Goal: Register for event/course

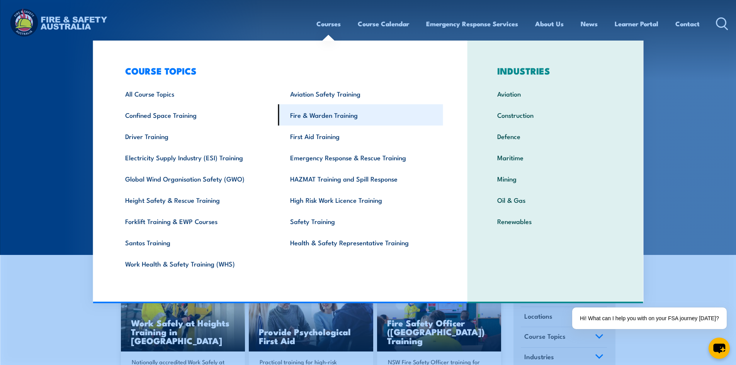
click at [310, 110] on link "Fire & Warden Training" at bounding box center [360, 114] width 165 height 21
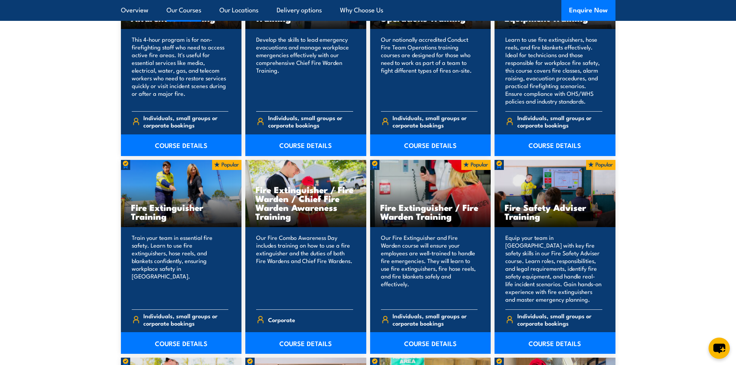
scroll to position [618, 0]
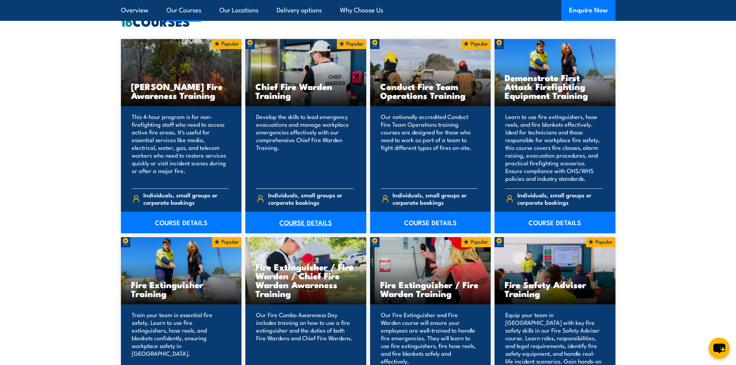
drag, startPoint x: 304, startPoint y: 216, endPoint x: 301, endPoint y: 222, distance: 6.6
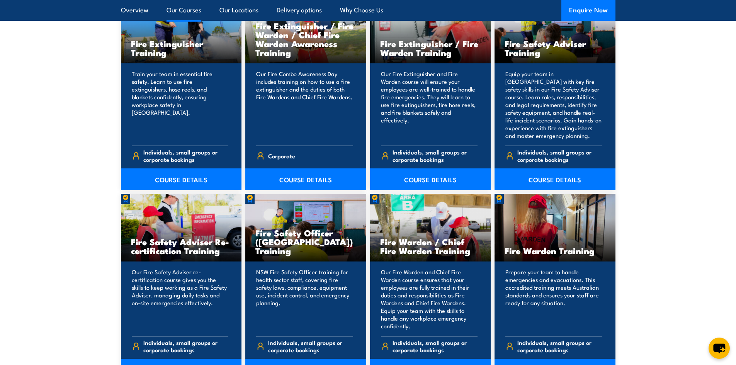
scroll to position [927, 0]
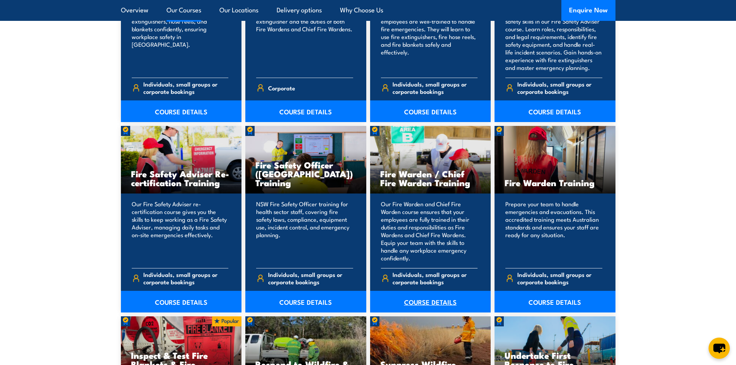
click at [414, 304] on link "COURSE DETAILS" at bounding box center [430, 302] width 121 height 22
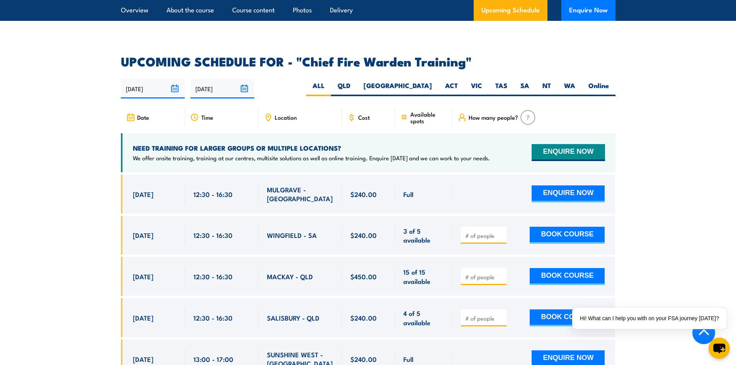
scroll to position [1313, 0]
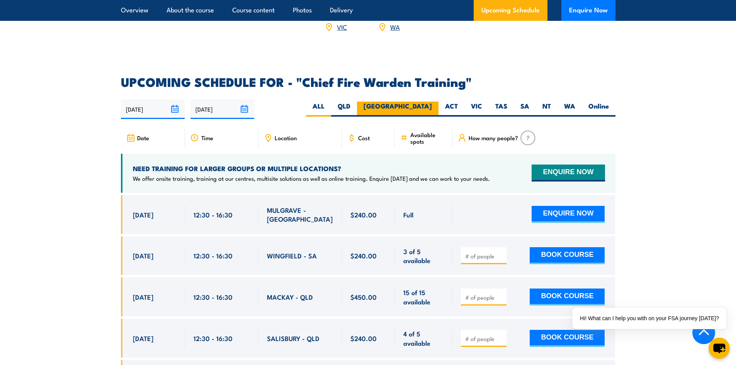
click at [425, 102] on label "[GEOGRAPHIC_DATA]" at bounding box center [397, 109] width 81 height 15
click at [432, 102] on input "[GEOGRAPHIC_DATA]" at bounding box center [434, 104] width 5 height 5
radio input "true"
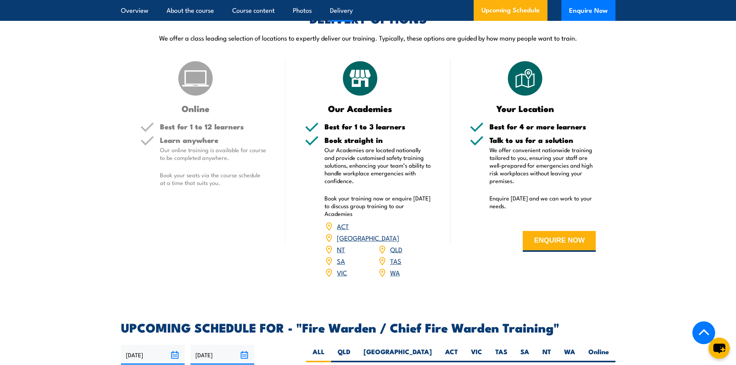
scroll to position [1120, 0]
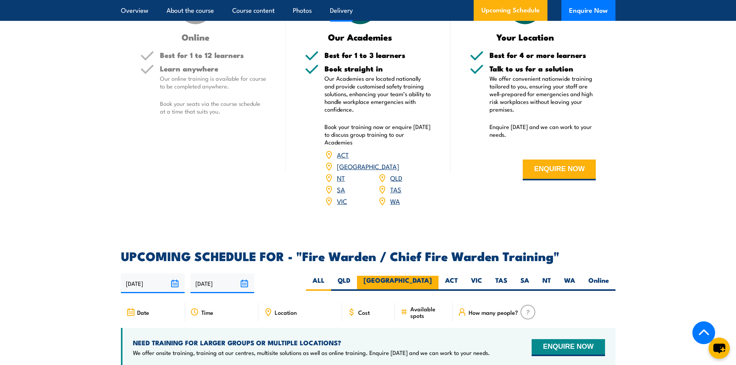
click at [429, 279] on label "[GEOGRAPHIC_DATA]" at bounding box center [397, 283] width 81 height 15
click at [432, 279] on input "[GEOGRAPHIC_DATA]" at bounding box center [434, 278] width 5 height 5
radio input "true"
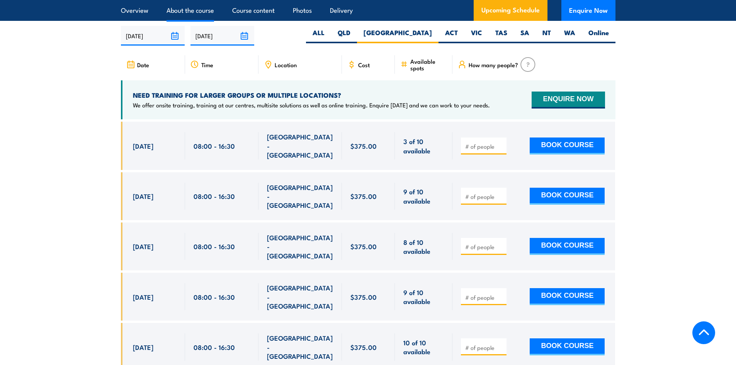
scroll to position [1368, 0]
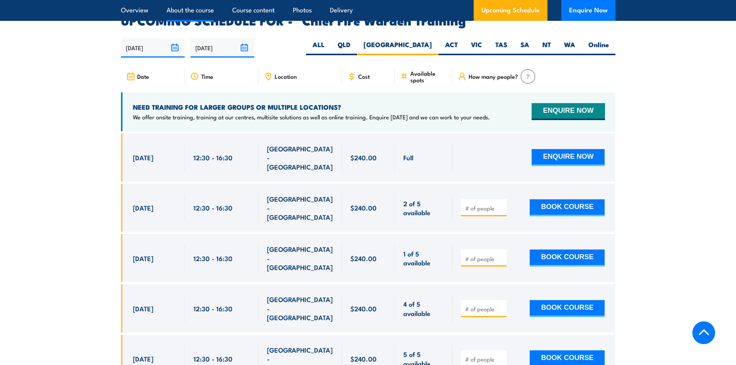
scroll to position [1377, 0]
